Goal: Task Accomplishment & Management: Use online tool/utility

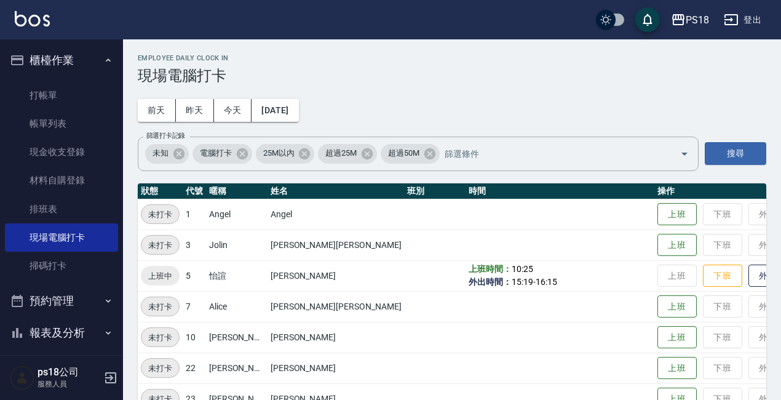
scroll to position [275, 0]
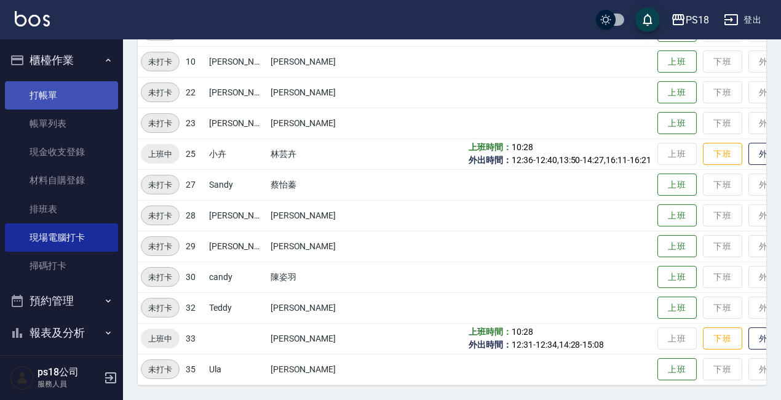
click at [46, 93] on link "打帳單" at bounding box center [61, 95] width 113 height 28
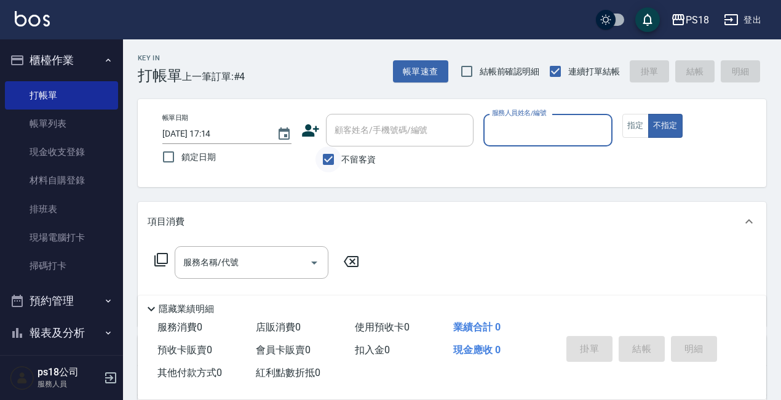
drag, startPoint x: 329, startPoint y: 159, endPoint x: 336, endPoint y: 155, distance: 8.5
click at [328, 159] on input "不留客資" at bounding box center [328, 159] width 26 height 26
checkbox input "false"
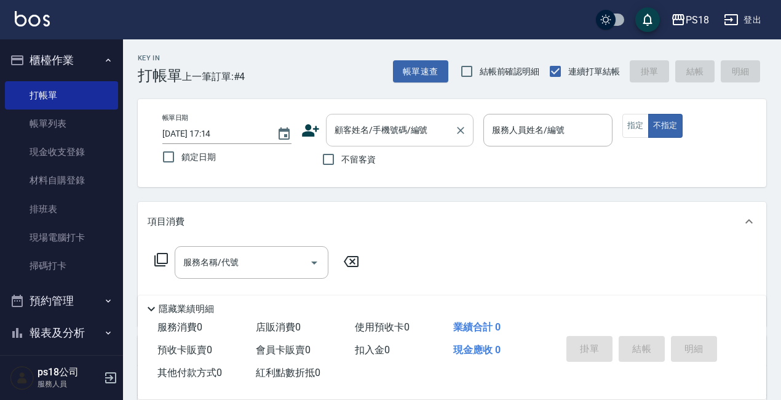
click at [366, 133] on input "顧客姓名/手機號碼/編號" at bounding box center [390, 130] width 118 height 22
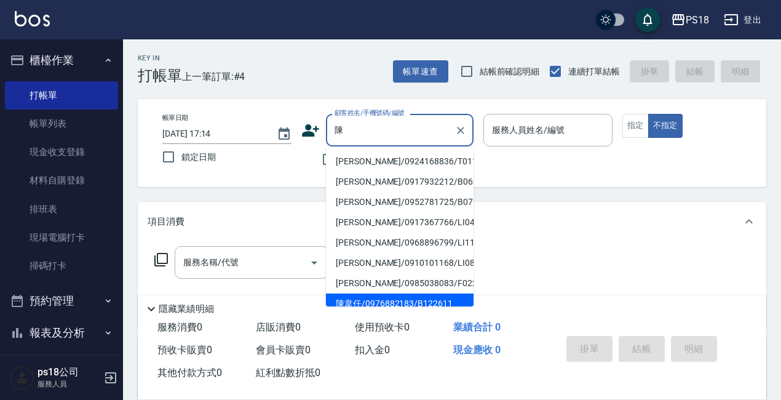
click at [380, 305] on li "陳韋任/0976882183/B122611" at bounding box center [400, 303] width 148 height 20
type input "陳韋任/0976882183/B122611"
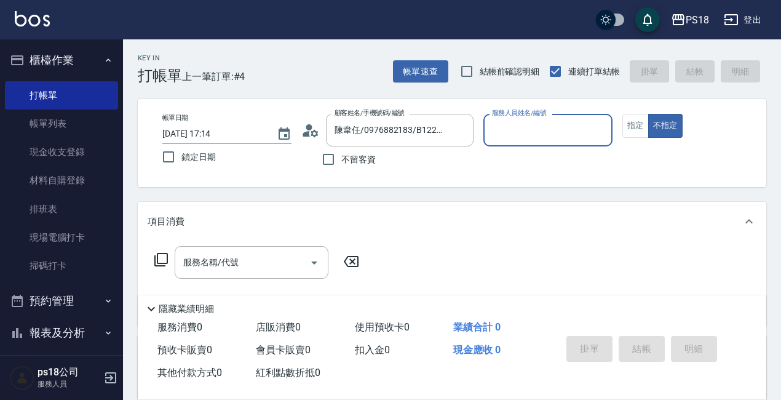
type input "Betty-11"
click at [310, 135] on icon at bounding box center [310, 130] width 18 height 18
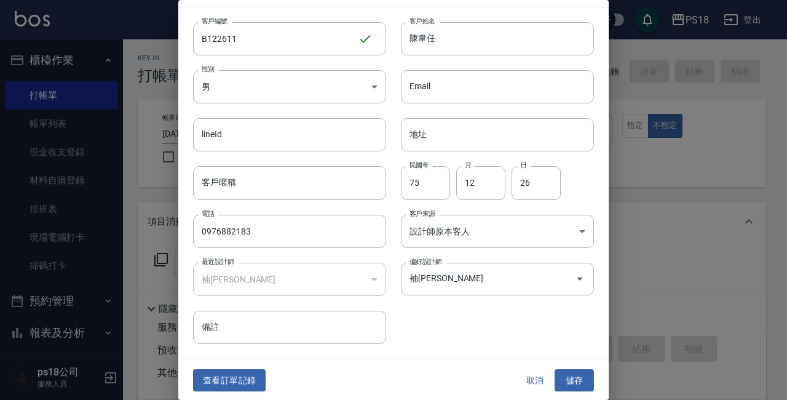
scroll to position [26, 0]
drag, startPoint x: 567, startPoint y: 374, endPoint x: 536, endPoint y: 219, distance: 157.9
click at [566, 374] on button "儲存" at bounding box center [573, 379] width 39 height 23
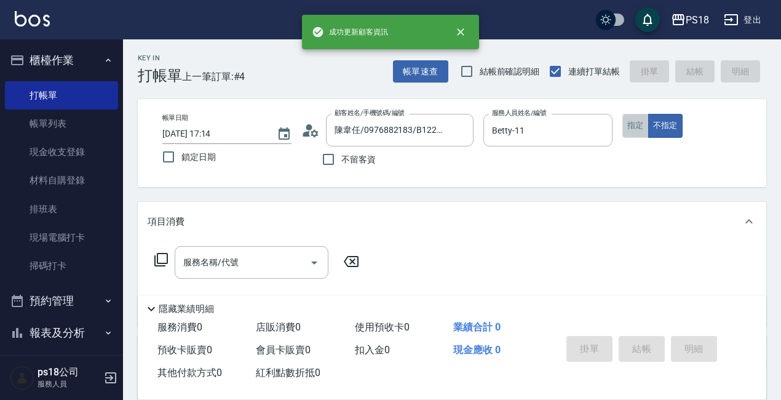
click at [634, 129] on button "指定" at bounding box center [635, 126] width 26 height 24
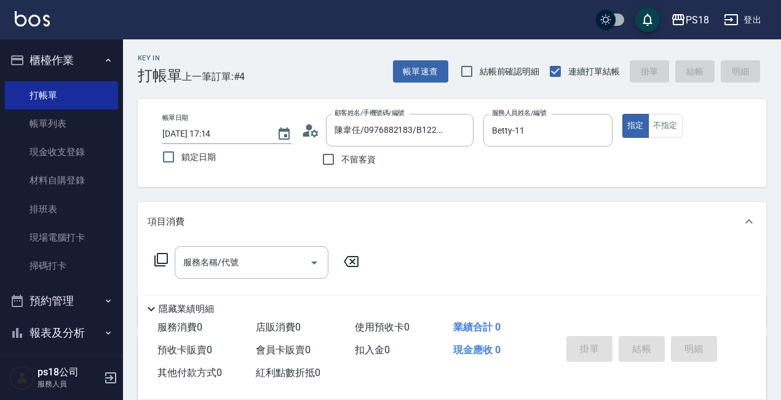
click at [157, 259] on icon at bounding box center [161, 260] width 14 height 14
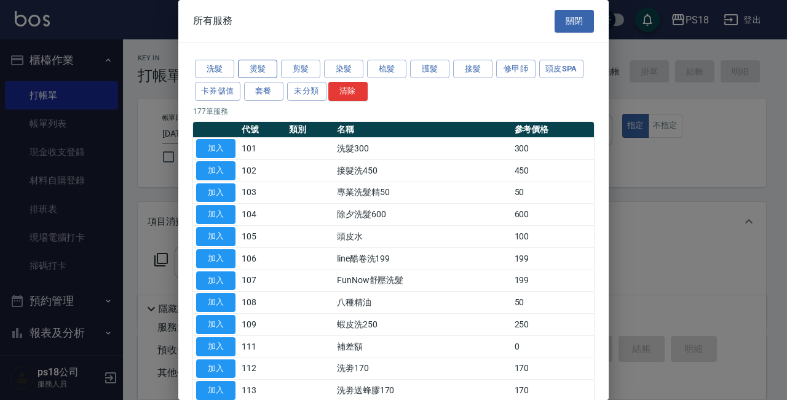
click at [254, 69] on button "燙髮" at bounding box center [257, 69] width 39 height 19
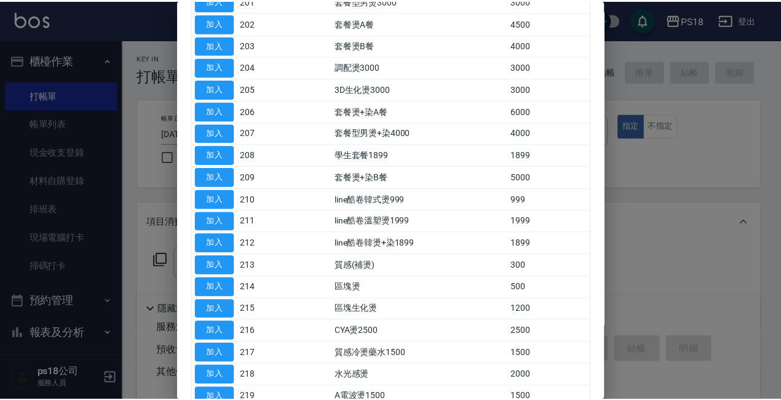
scroll to position [246, 0]
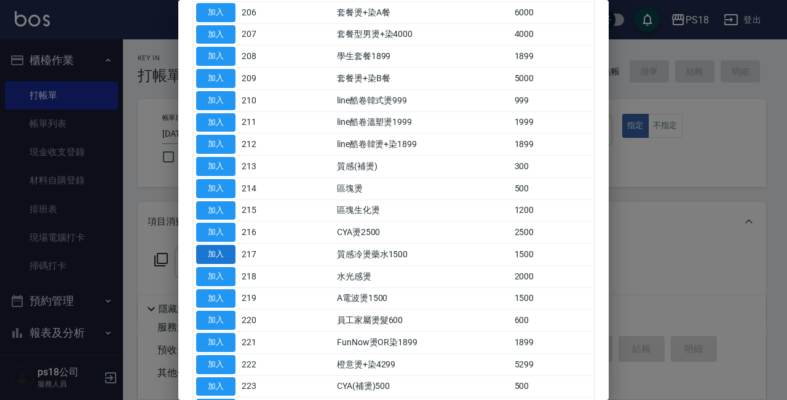
click at [225, 249] on button "加入" at bounding box center [215, 254] width 39 height 19
type input "質感冷燙藥水1500(217)"
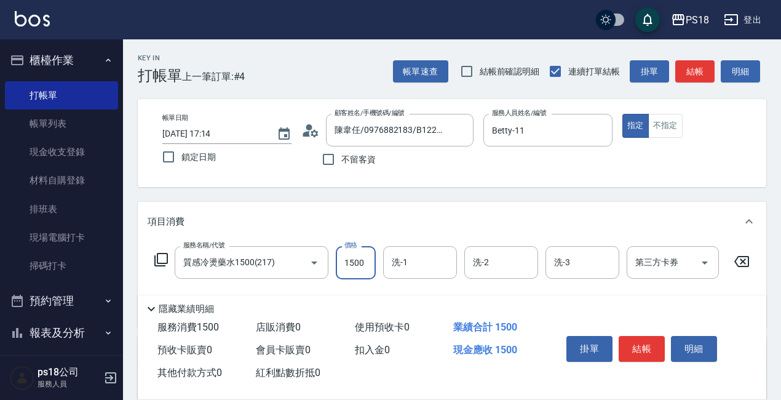
click at [356, 258] on input "1500" at bounding box center [356, 262] width 40 height 33
type input "2500"
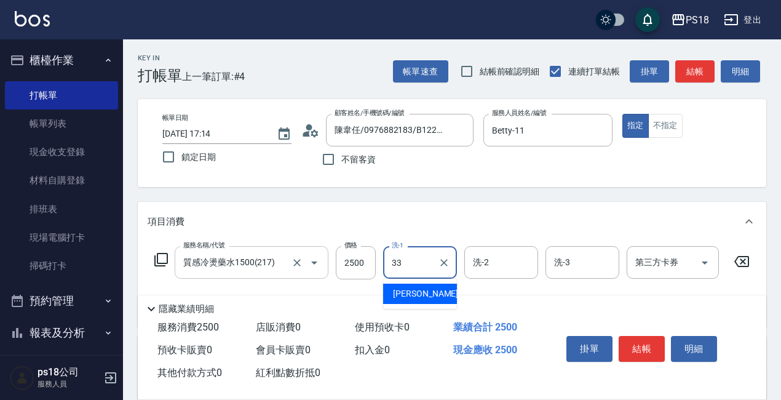
type input "[PERSON_NAME]-33"
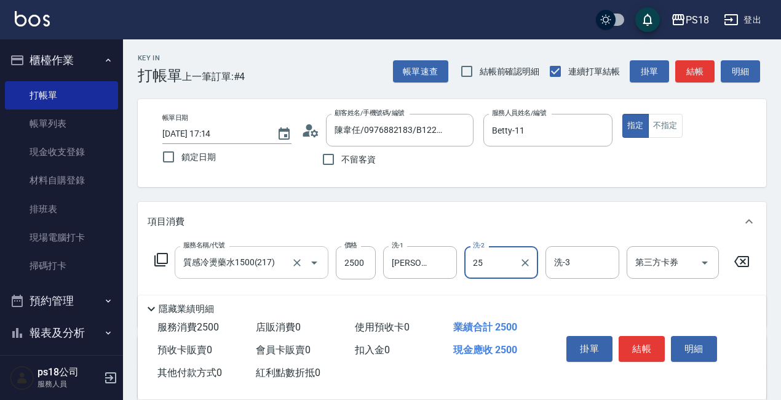
type input "小卉-25"
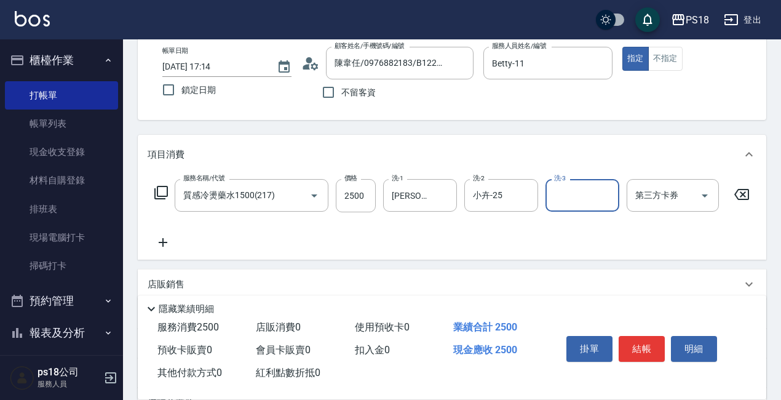
scroll to position [213, 0]
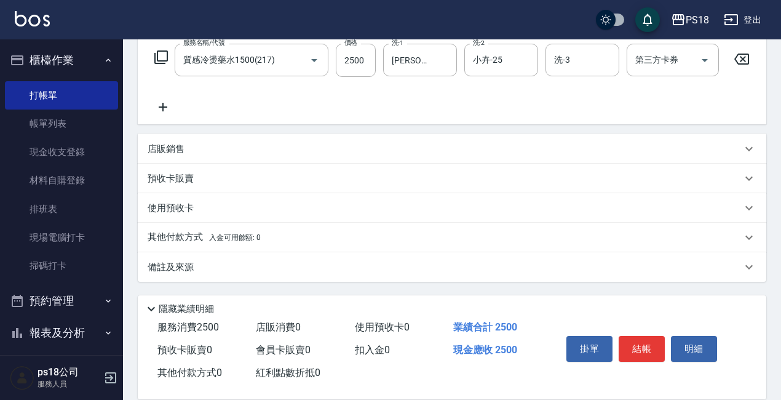
click at [171, 264] on p "備註及來源" at bounding box center [171, 267] width 46 height 13
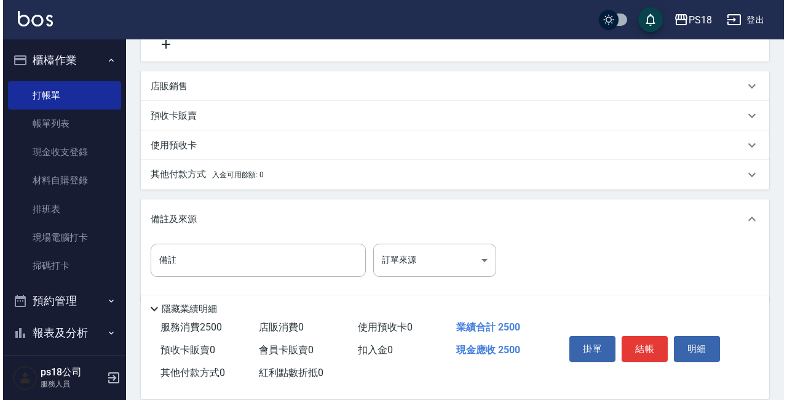
scroll to position [295, 0]
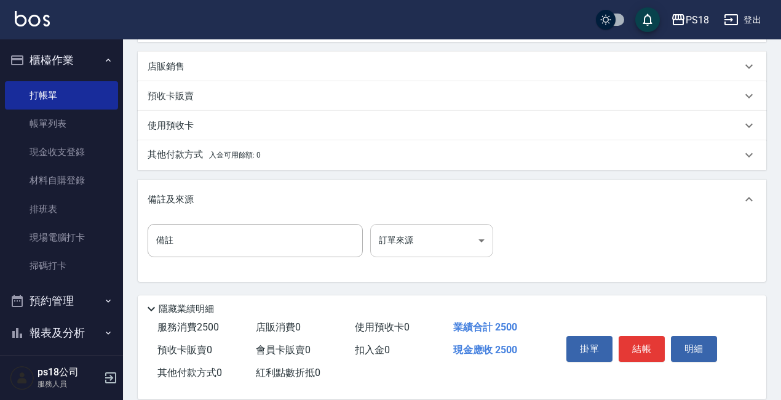
click at [479, 238] on body "PS18 登出 櫃檯作業 打帳單 帳單列表 現金收支登錄 材料自購登錄 排班表 現場電腦打卡 掃碼打卡 預約管理 預約管理 單日預約紀錄 單週預約紀錄 報表及…" at bounding box center [390, 57] width 781 height 684
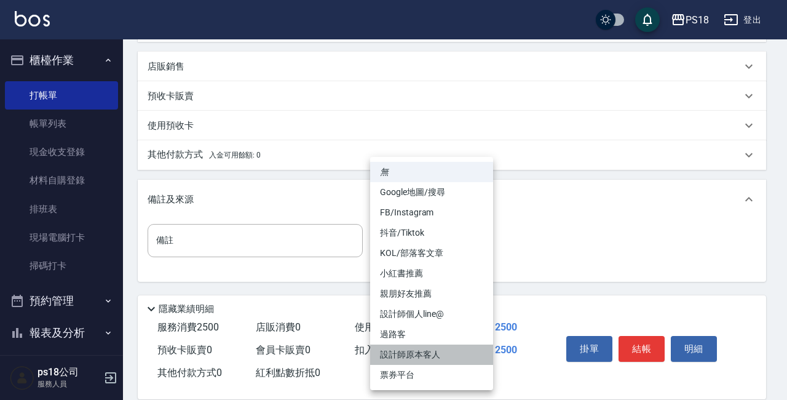
click at [406, 358] on li "設計師原本客人" at bounding box center [431, 354] width 123 height 20
type input "設計師原本客人"
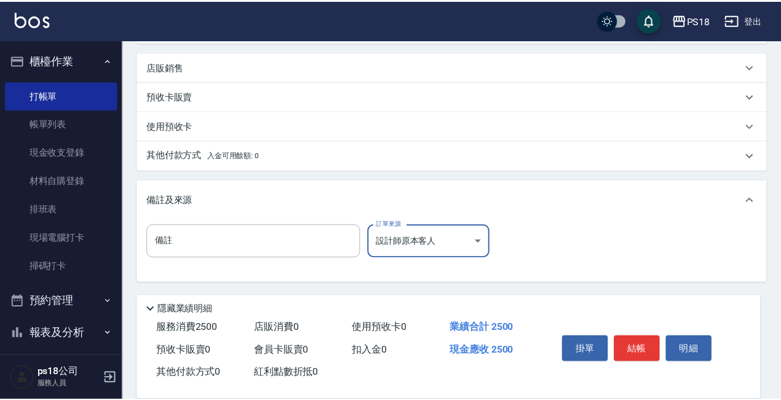
scroll to position [285, 0]
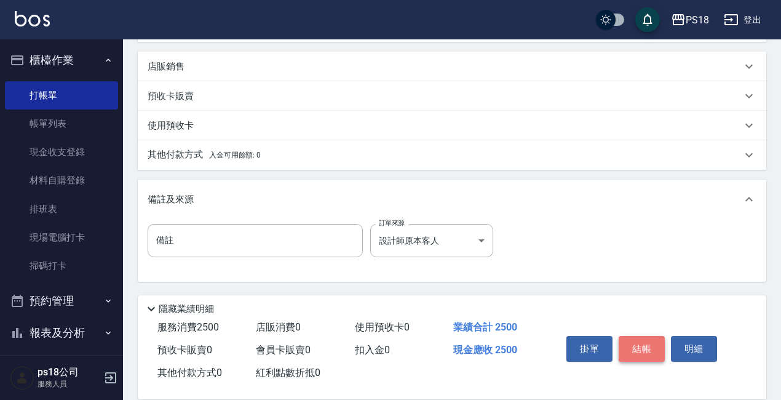
click at [641, 341] on button "結帳" at bounding box center [641, 349] width 46 height 26
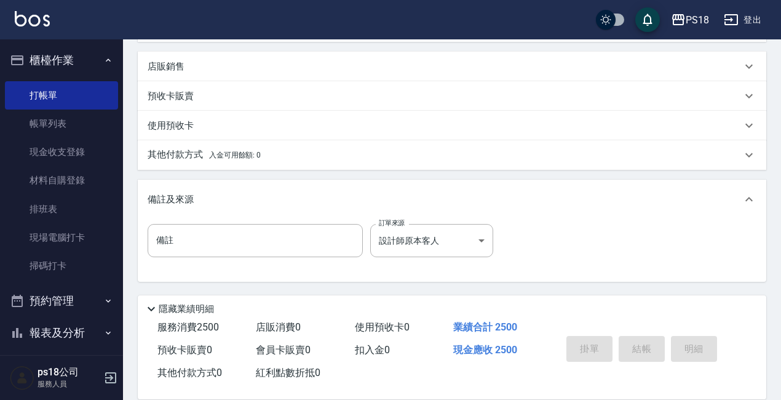
type input "[DATE] 17:15"
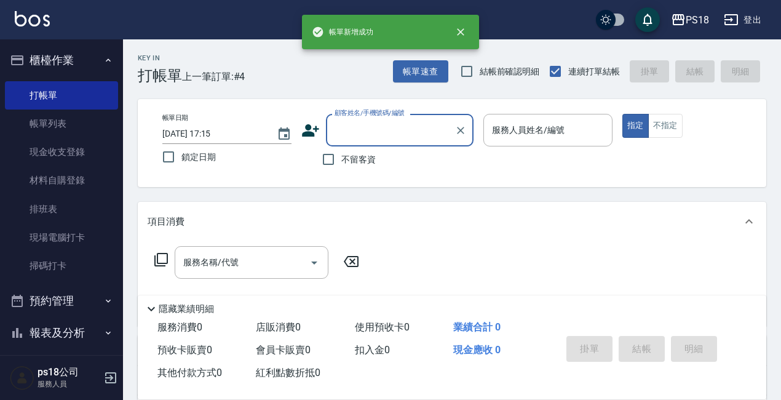
scroll to position [0, 0]
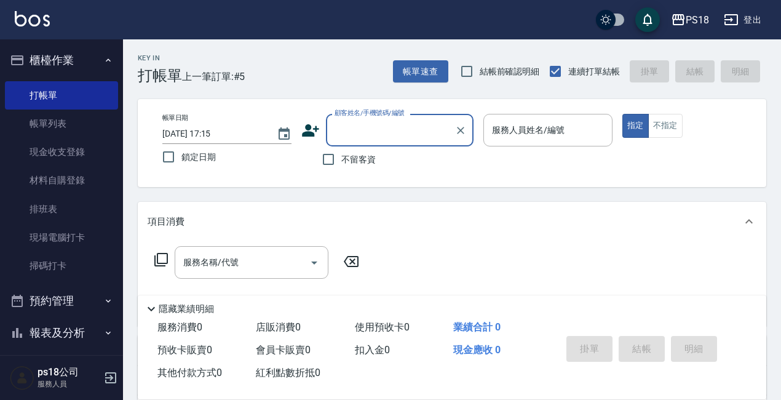
click at [391, 130] on input "顧客姓名/手機號碼/編號" at bounding box center [390, 130] width 118 height 22
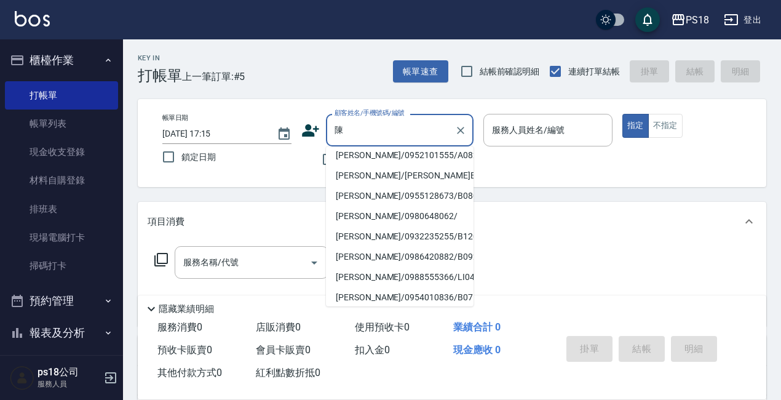
scroll to position [235, 0]
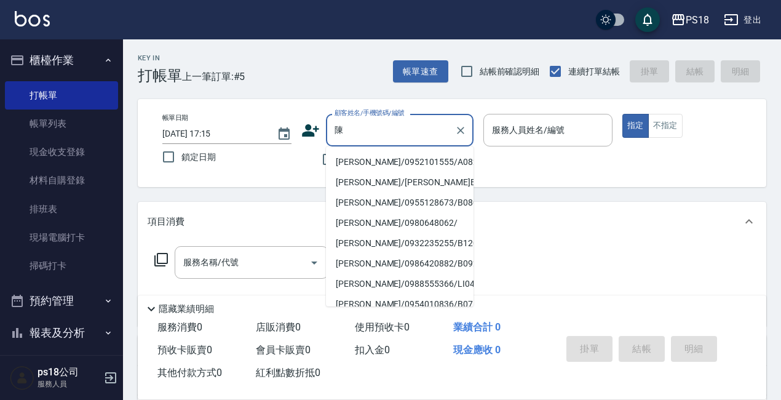
type input "陳"
click at [535, 178] on div "帳單日期 [DATE] 17:15 鎖定日期 顧客姓名/手機號碼/編號 顧客姓名/手機號碼/編號 不留客資 服務人員姓名/編號 服務人員姓名/編號 指定 不指定" at bounding box center [452, 143] width 628 height 88
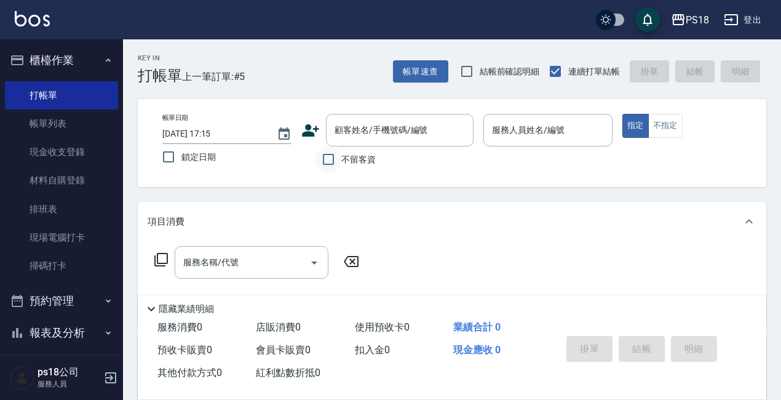
click at [335, 161] on input "不留客資" at bounding box center [328, 159] width 26 height 26
checkbox input "true"
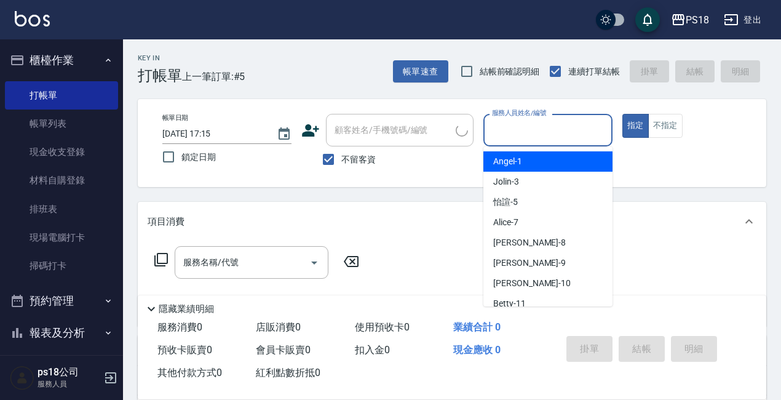
click at [545, 128] on input "服務人員姓名/編號" at bounding box center [548, 130] width 118 height 22
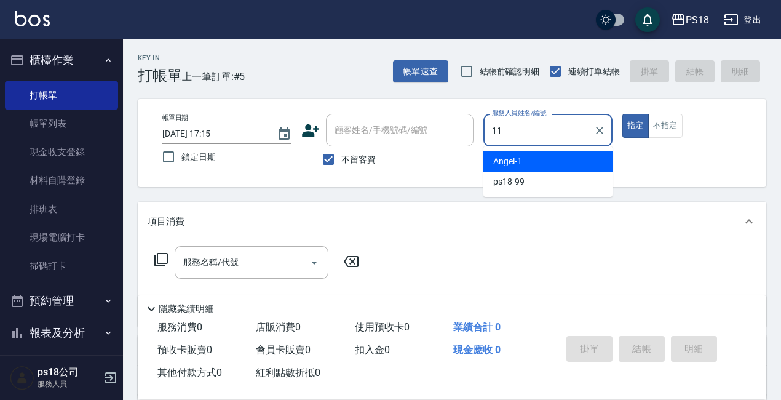
type input "11"
type button "true"
type input "Betty-11"
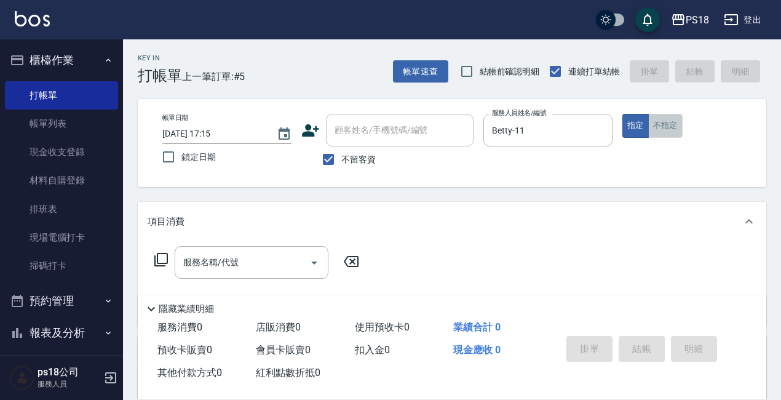
click at [666, 126] on button "不指定" at bounding box center [665, 126] width 34 height 24
click at [162, 258] on icon at bounding box center [161, 259] width 15 height 15
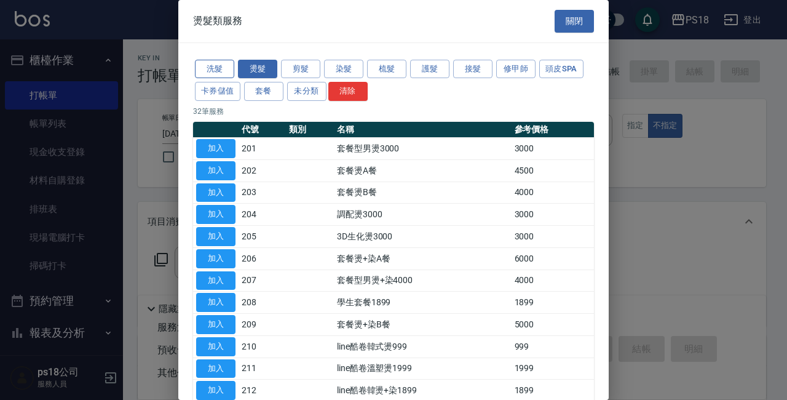
click at [207, 65] on button "洗髮" at bounding box center [214, 69] width 39 height 19
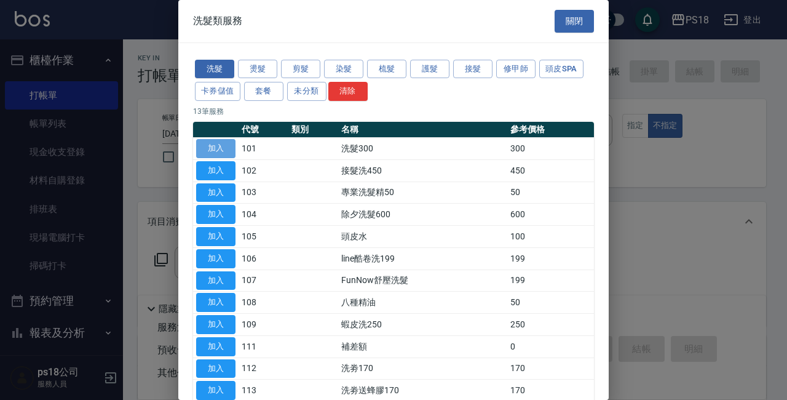
click at [203, 143] on button "加入" at bounding box center [215, 148] width 39 height 19
type input "洗髮300(101)"
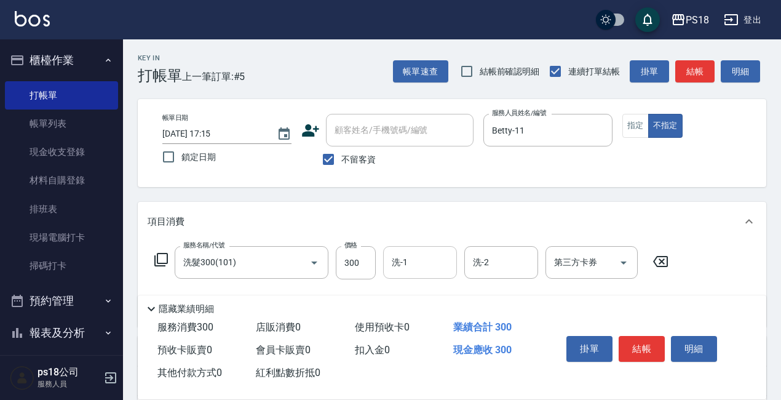
click at [422, 257] on input "洗-1" at bounding box center [419, 262] width 63 height 22
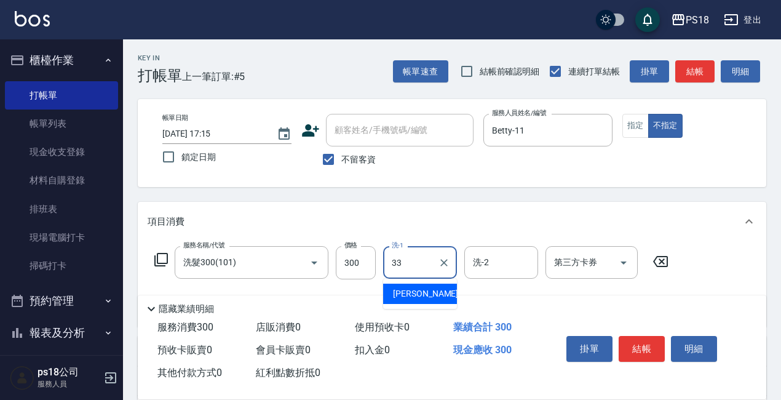
type input "[PERSON_NAME]-33"
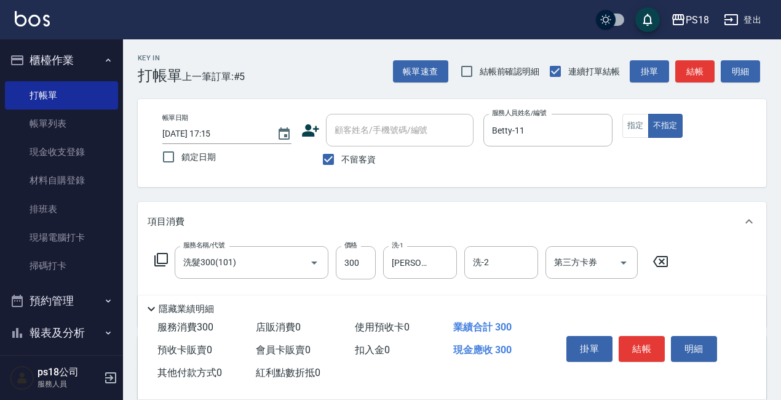
click at [160, 256] on icon at bounding box center [161, 259] width 15 height 15
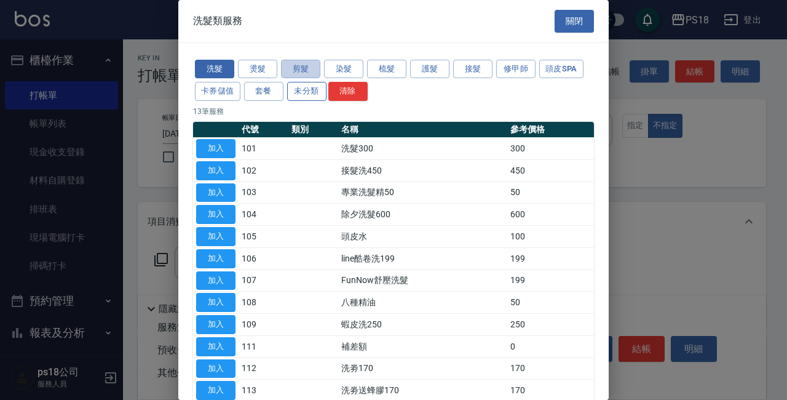
drag, startPoint x: 296, startPoint y: 65, endPoint x: 320, endPoint y: 87, distance: 33.0
click at [295, 65] on button "剪髮" at bounding box center [300, 69] width 39 height 19
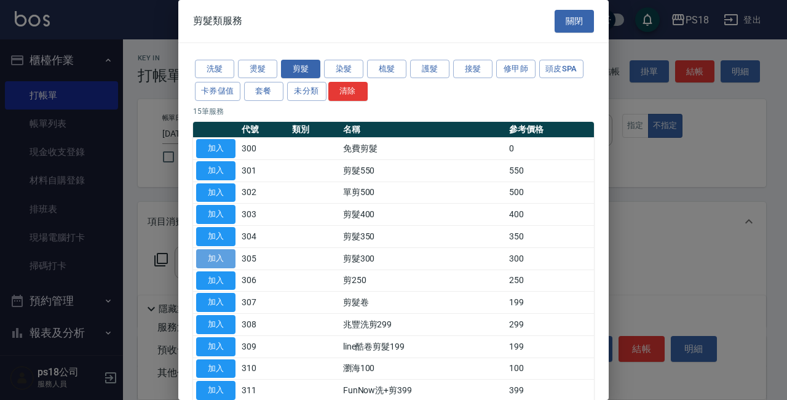
click at [218, 253] on button "加入" at bounding box center [215, 258] width 39 height 19
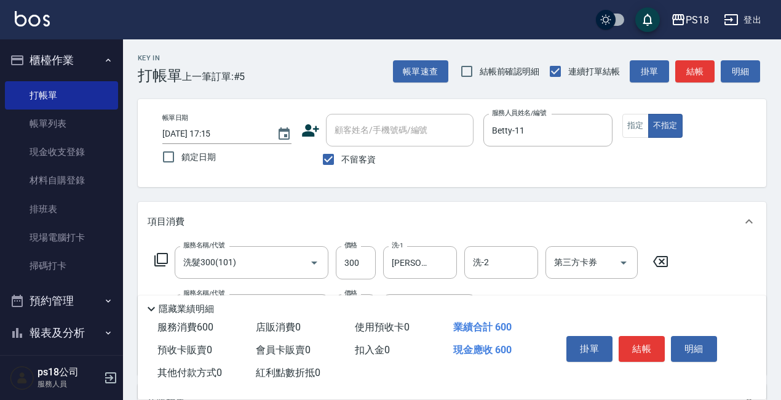
scroll to position [61, 0]
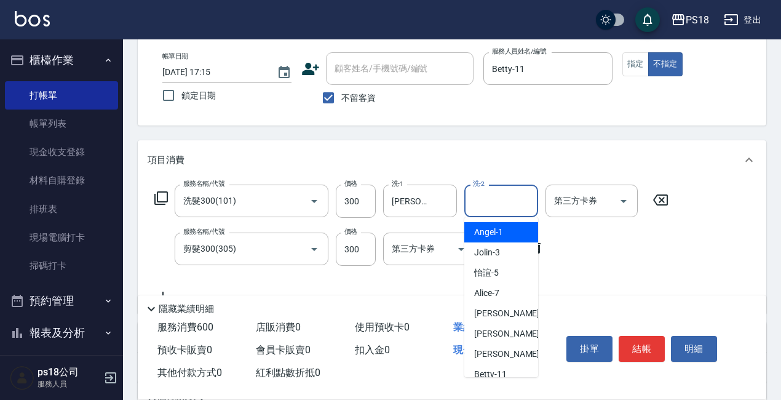
click at [502, 201] on input "洗-2" at bounding box center [501, 201] width 63 height 22
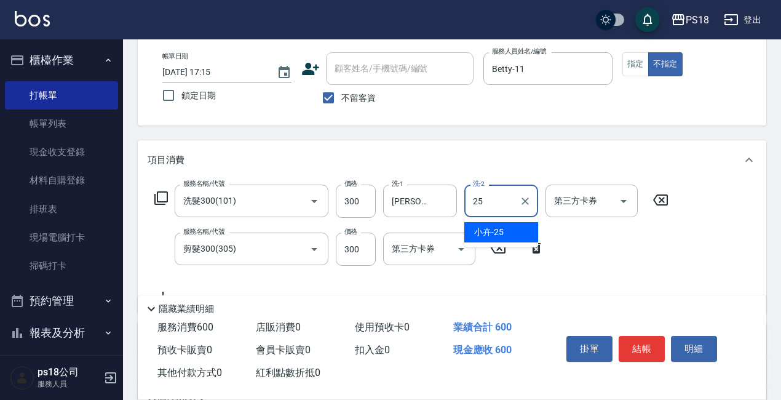
type input "小卉-25"
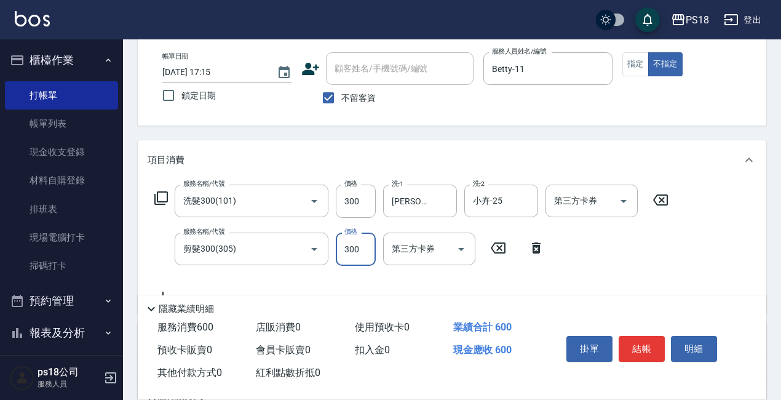
click at [357, 247] on input "300" at bounding box center [356, 248] width 40 height 33
type input "400"
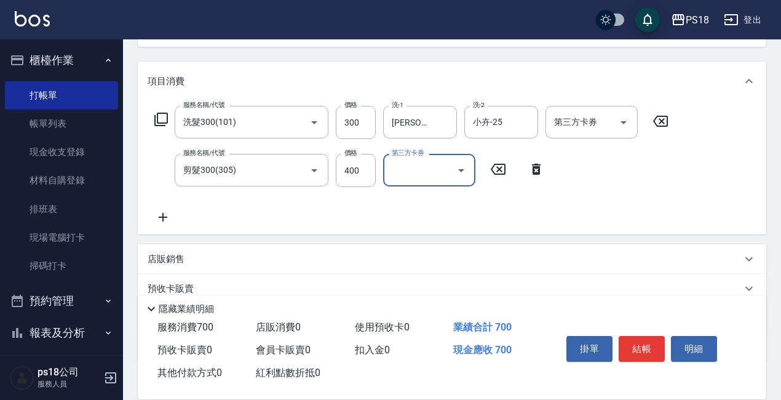
scroll to position [221, 0]
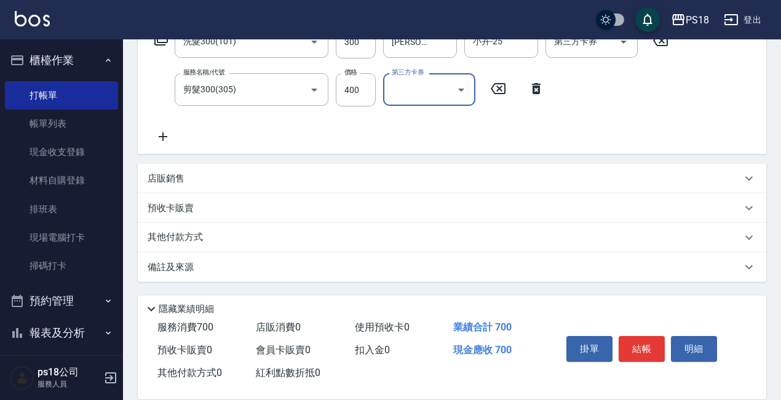
click at [168, 262] on p "備註及來源" at bounding box center [171, 267] width 46 height 13
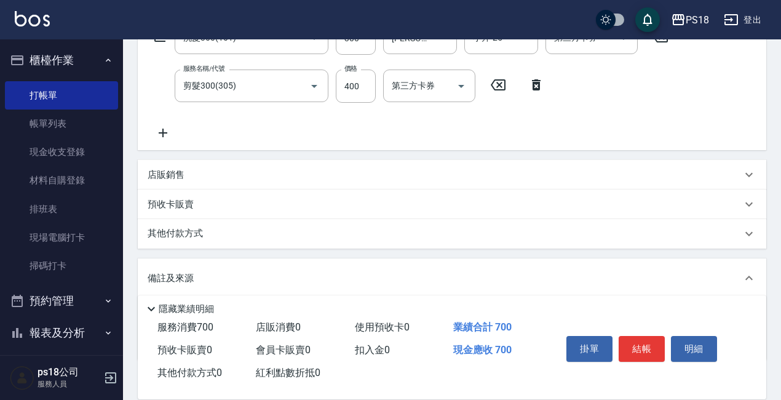
scroll to position [303, 0]
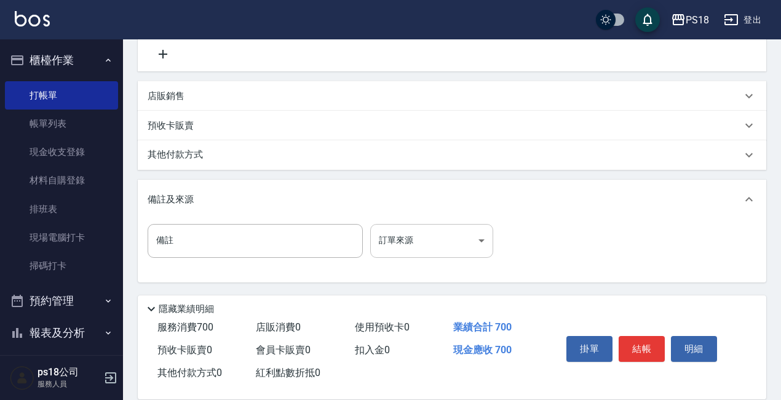
click at [484, 245] on body "PS18 登出 櫃檯作業 打帳單 帳單列表 現金收支登錄 材料自購登錄 排班表 現場電腦打卡 掃碼打卡 預約管理 預約管理 單日預約紀錄 單週預約紀錄 報表及…" at bounding box center [390, 48] width 781 height 703
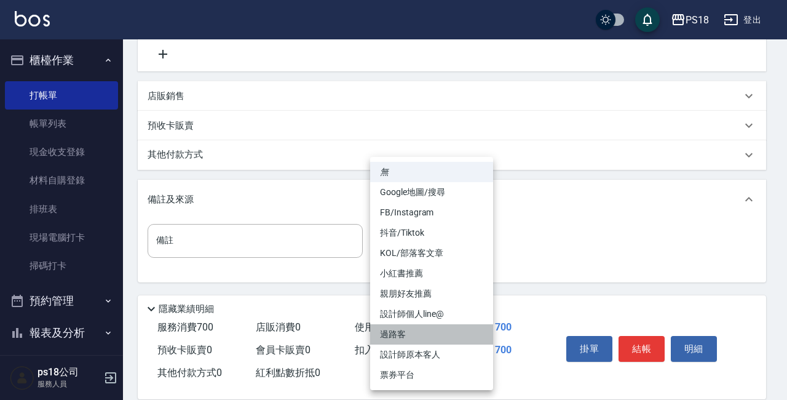
drag, startPoint x: 396, startPoint y: 328, endPoint x: 570, endPoint y: 346, distance: 174.2
click at [396, 328] on li "過路客" at bounding box center [431, 334] width 123 height 20
type input "過路客"
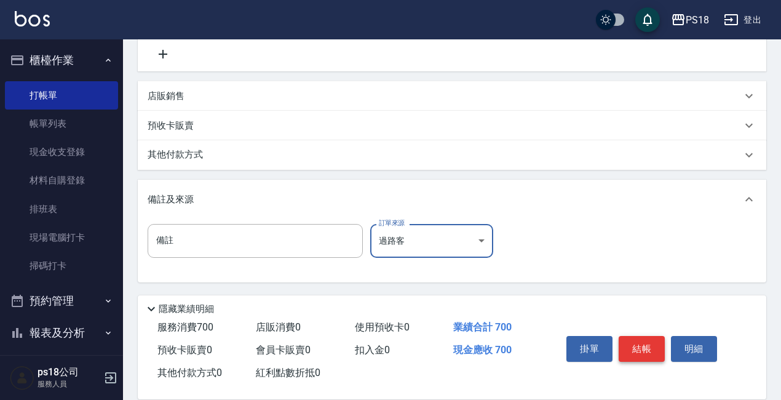
click at [647, 343] on button "結帳" at bounding box center [641, 349] width 46 height 26
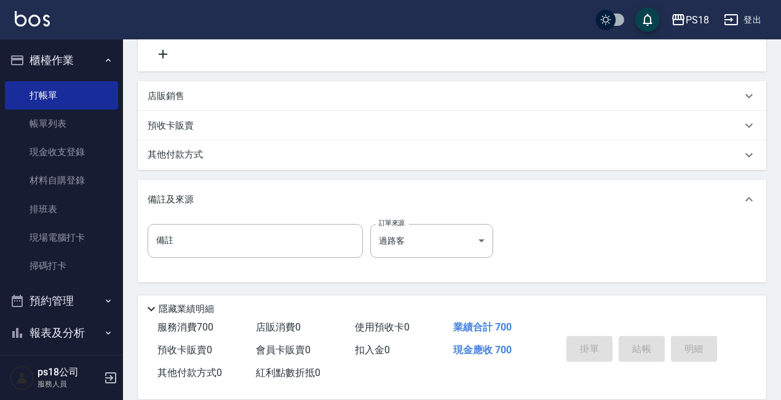
type input "[DATE] 17:16"
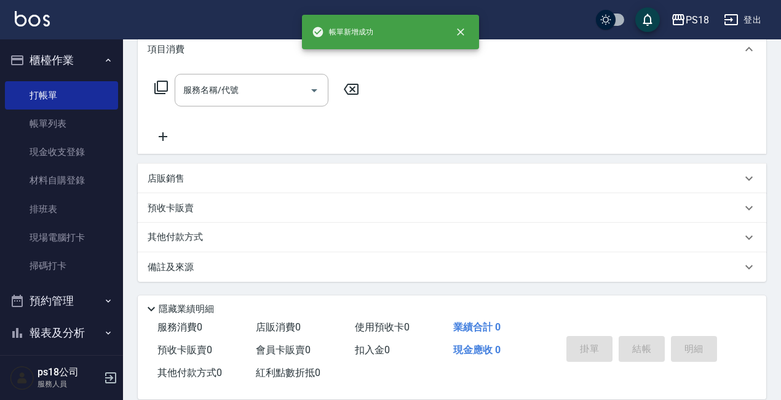
scroll to position [0, 0]
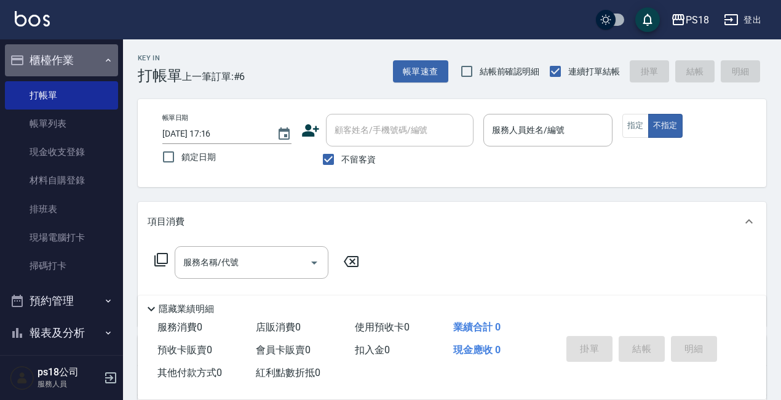
click at [103, 63] on icon "button" at bounding box center [108, 60] width 10 height 10
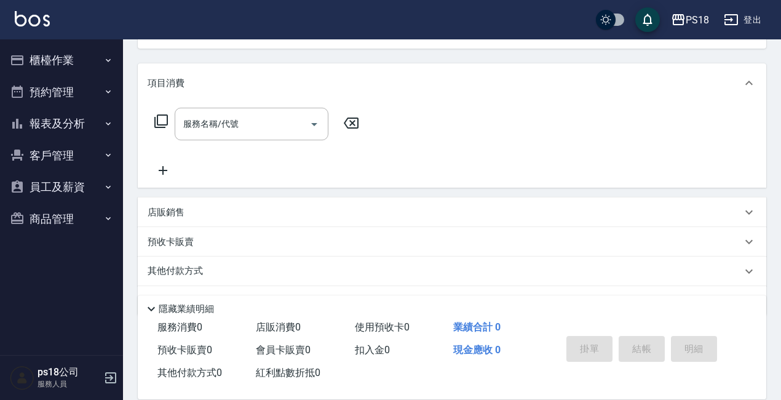
scroll to position [172, 0]
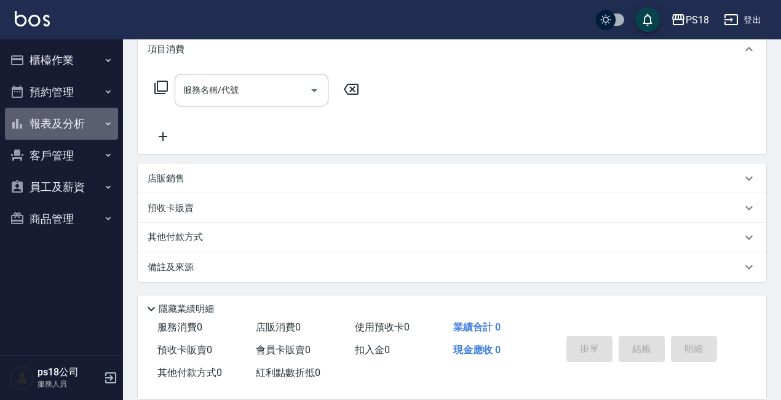
click at [57, 124] on button "報表及分析" at bounding box center [61, 124] width 113 height 32
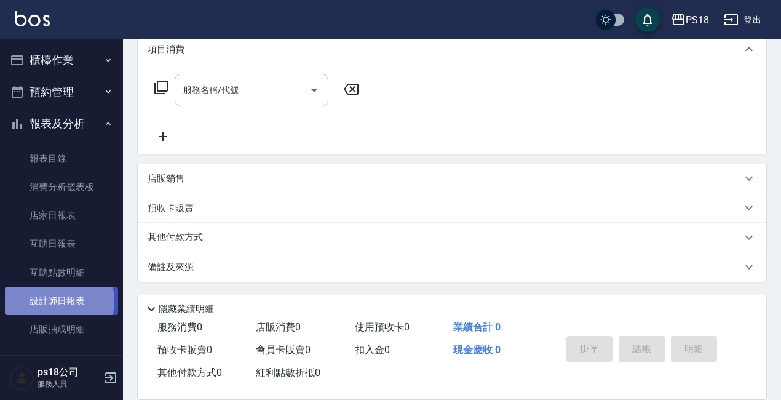
click at [55, 301] on link "設計師日報表" at bounding box center [61, 300] width 113 height 28
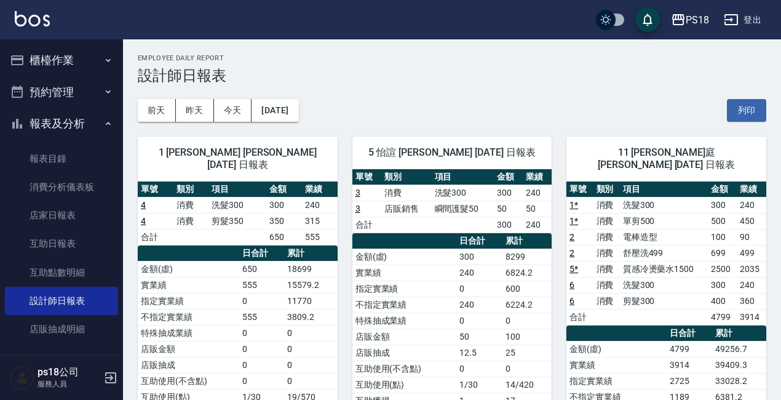
click at [746, 17] on button "登出" at bounding box center [742, 20] width 47 height 23
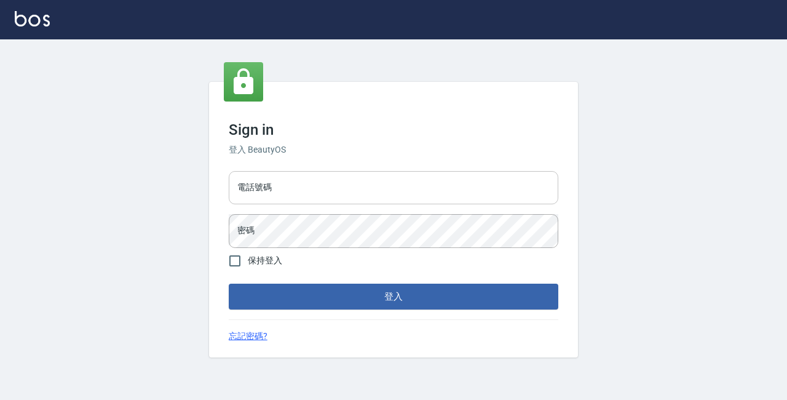
drag, startPoint x: 0, startPoint y: 0, endPoint x: 323, endPoint y: 182, distance: 370.4
click at [323, 182] on input "電話號碼" at bounding box center [393, 187] width 329 height 33
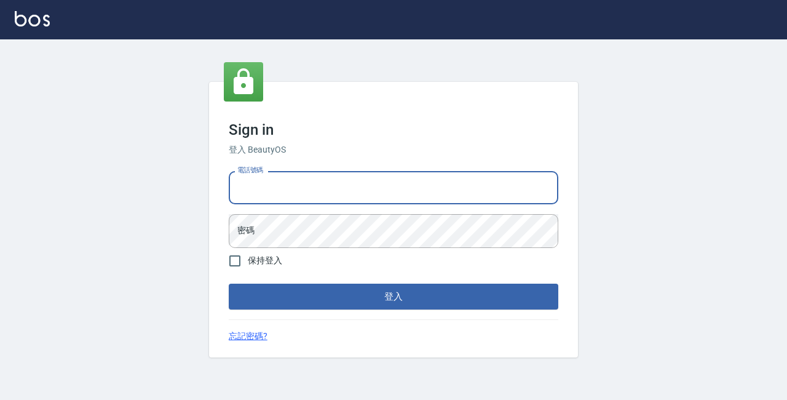
type input "0928704656"
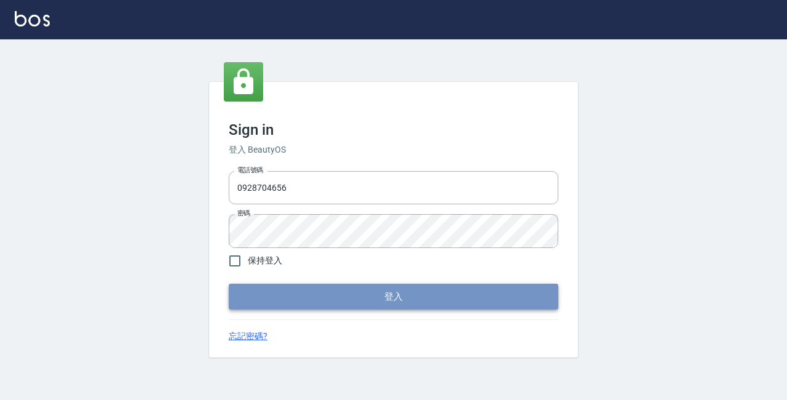
click at [376, 289] on button "登入" at bounding box center [393, 296] width 329 height 26
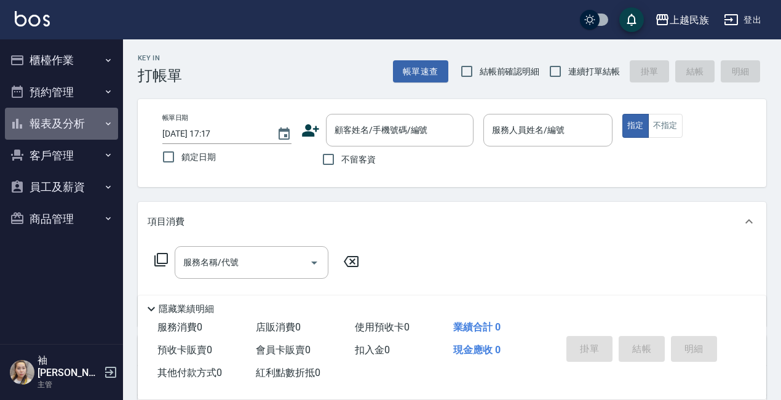
click at [50, 125] on button "報表及分析" at bounding box center [61, 124] width 113 height 32
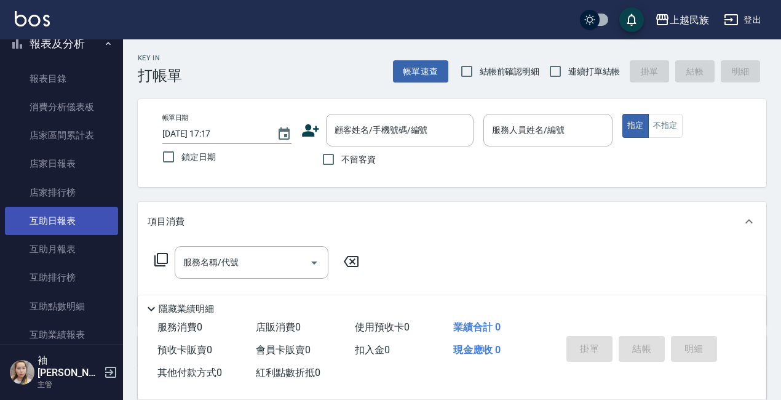
scroll to position [184, 0]
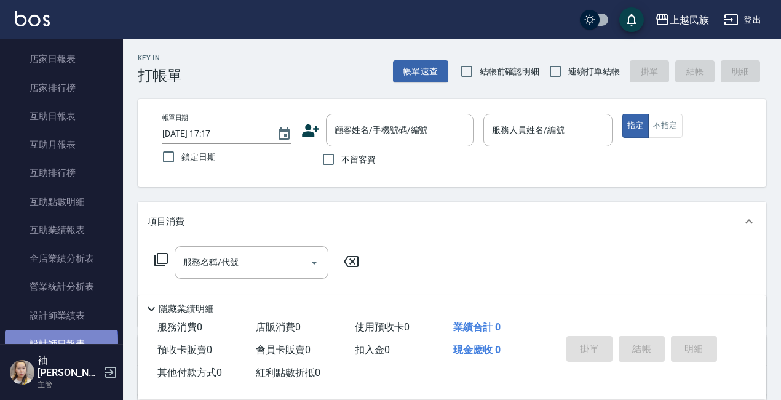
click at [60, 341] on link "設計師日報表" at bounding box center [61, 343] width 113 height 28
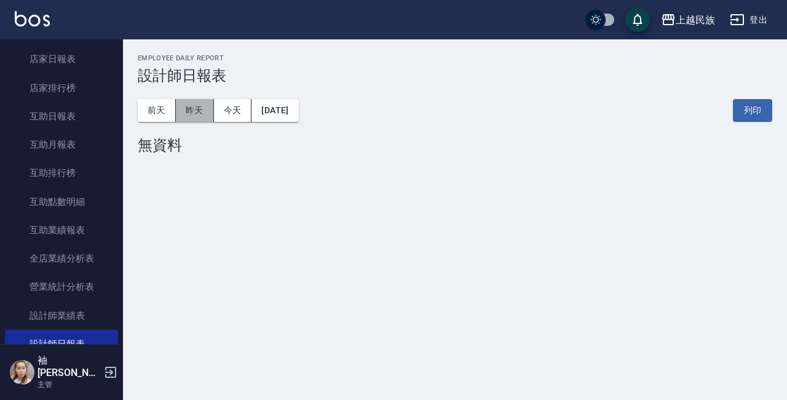
click at [185, 107] on button "昨天" at bounding box center [195, 110] width 38 height 23
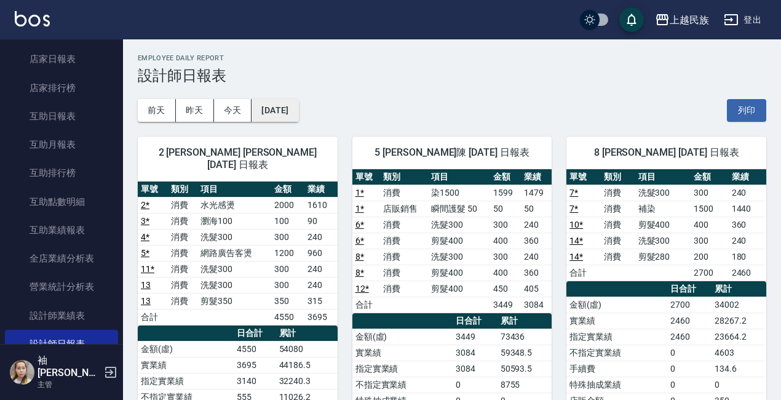
click at [274, 106] on button "2025/08/13" at bounding box center [274, 110] width 47 height 23
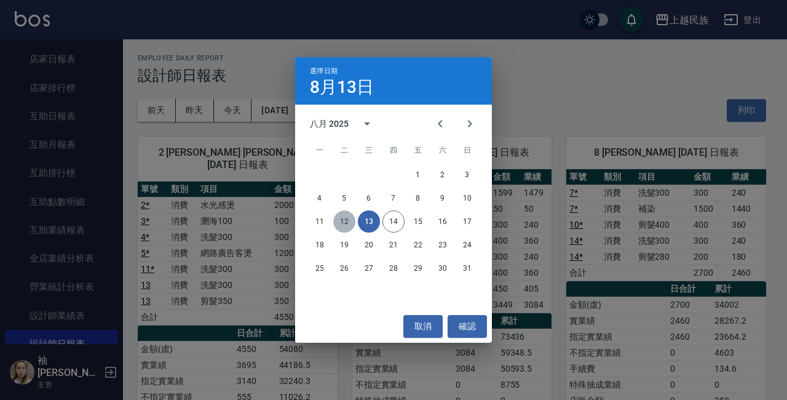
click at [344, 222] on button "12" at bounding box center [344, 221] width 22 height 22
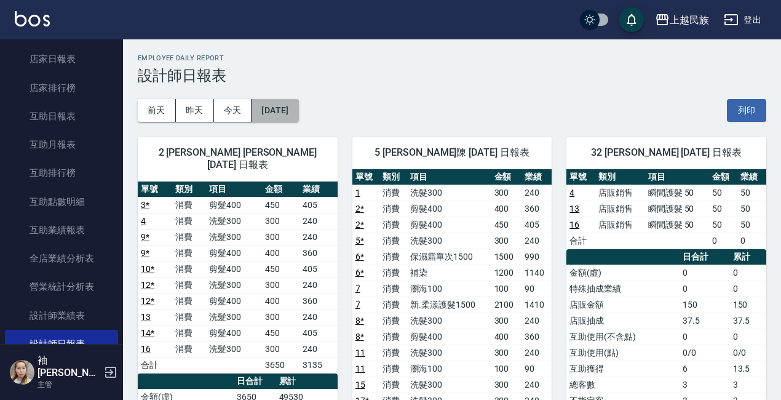
click at [276, 112] on button "2025/08/12" at bounding box center [274, 110] width 47 height 23
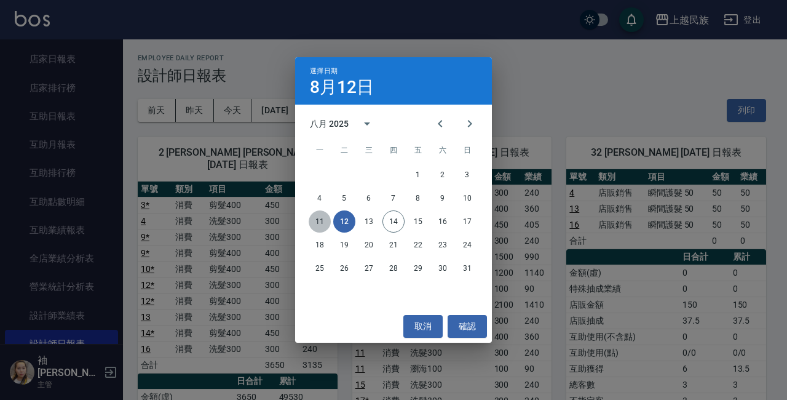
click at [321, 218] on button "11" at bounding box center [320, 221] width 22 height 22
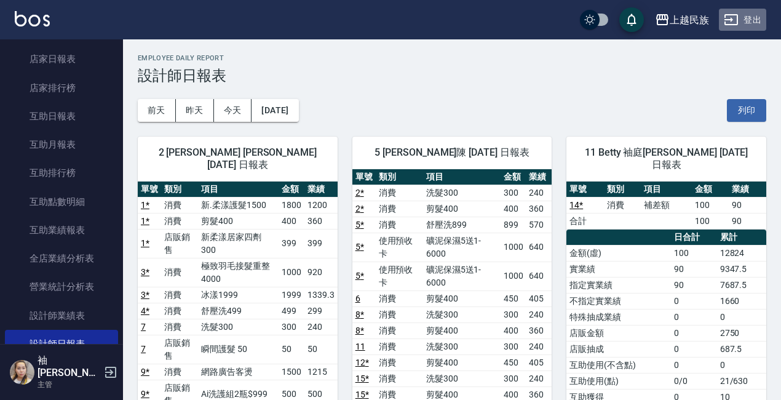
click at [751, 18] on button "登出" at bounding box center [742, 20] width 47 height 23
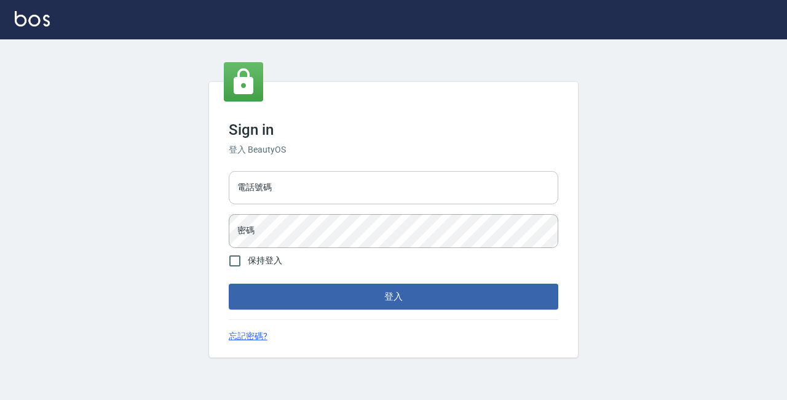
click at [289, 184] on input "電話號碼" at bounding box center [393, 187] width 329 height 33
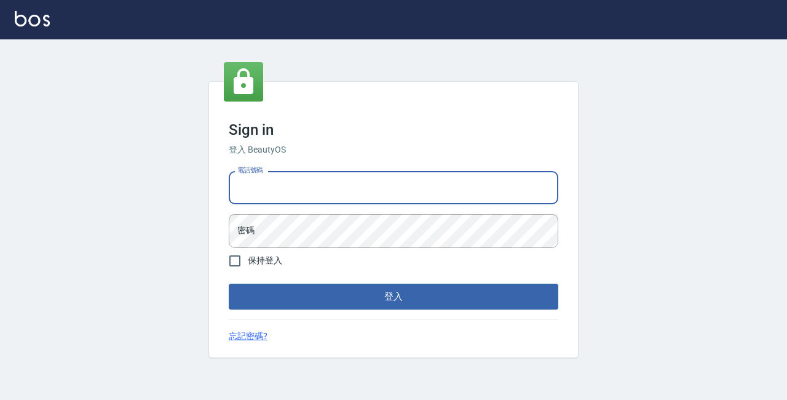
type input "89729295"
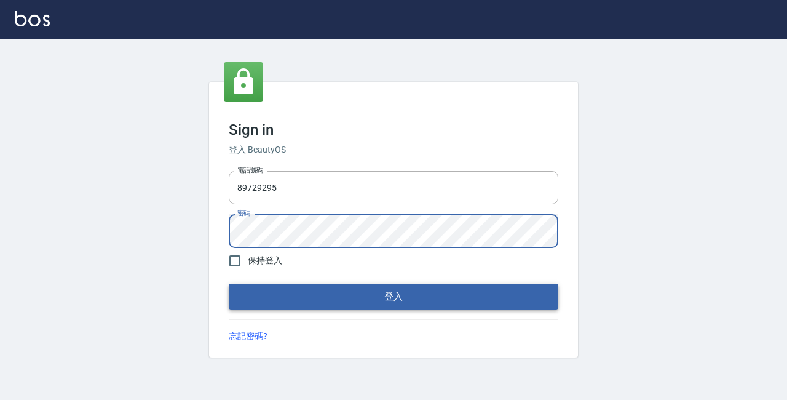
click at [324, 296] on button "登入" at bounding box center [393, 296] width 329 height 26
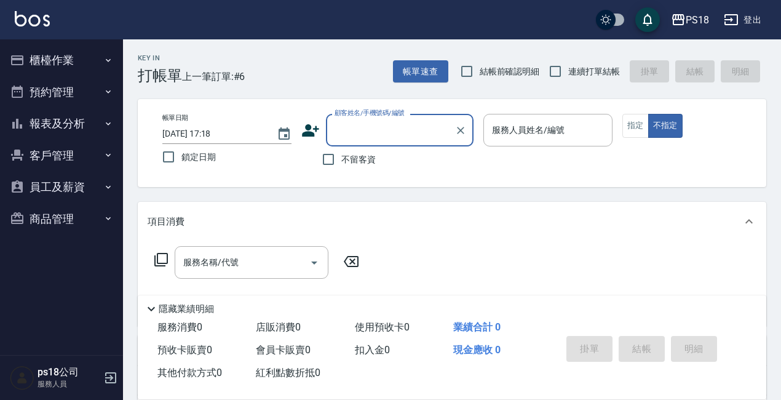
click at [53, 58] on button "櫃檯作業" at bounding box center [61, 60] width 113 height 32
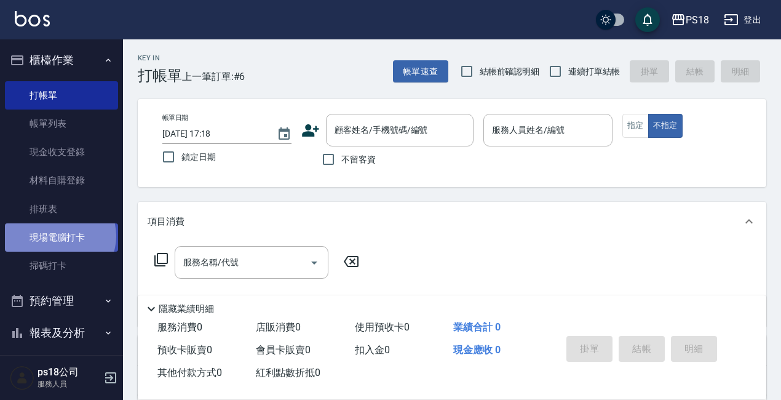
click at [59, 236] on link "現場電腦打卡" at bounding box center [61, 237] width 113 height 28
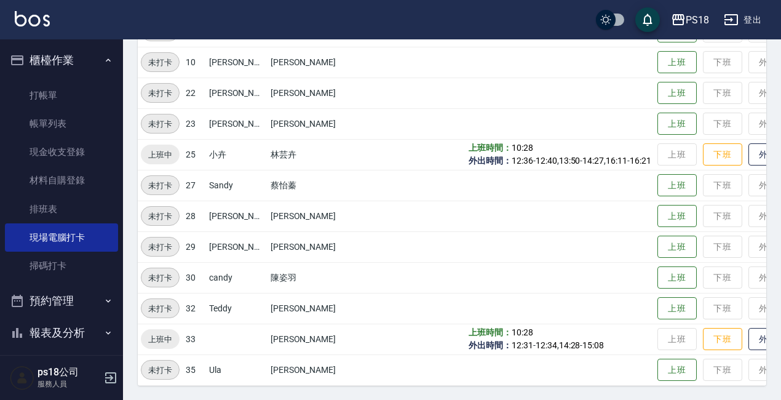
scroll to position [275, 0]
